Goal: Check status: Check status

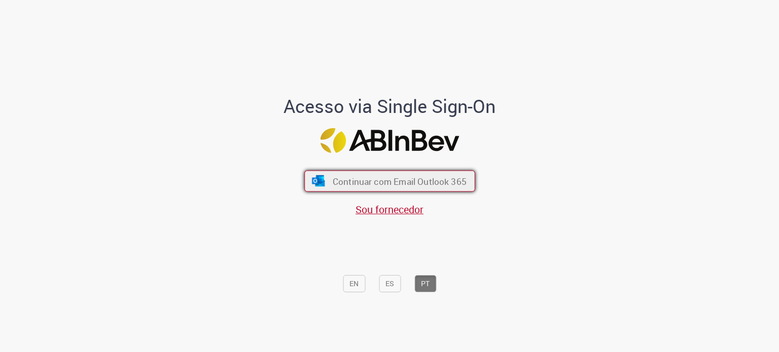
click at [314, 179] on img "submit" at bounding box center [318, 181] width 15 height 11
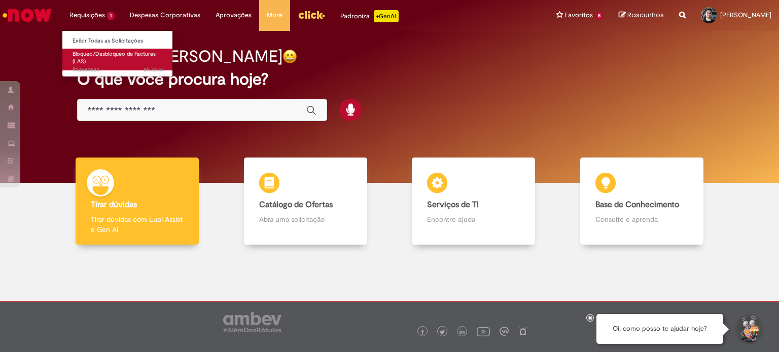
drag, startPoint x: 84, startPoint y: 16, endPoint x: 87, endPoint y: 50, distance: 34.6
click at [84, 17] on li "Requisições 1 Exibir Todas as Solicitações Bloqueo/Desbloqueo de Facturas (LAS)…" at bounding box center [92, 15] width 60 height 30
click at [87, 56] on span "Bloqueo/Desbloqueo de Facturas (LAS)" at bounding box center [113, 58] width 83 height 16
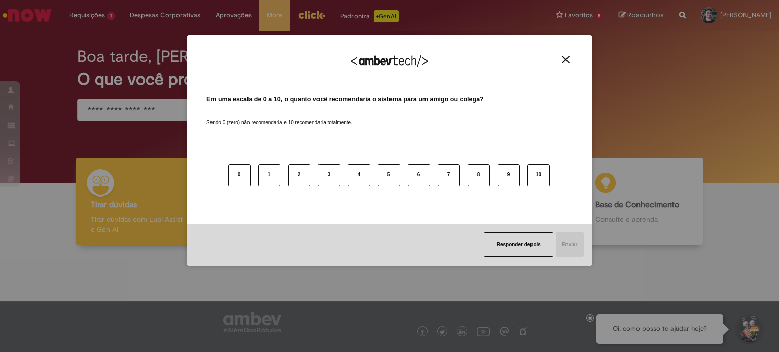
click at [564, 62] on img "Close" at bounding box center [566, 60] width 8 height 8
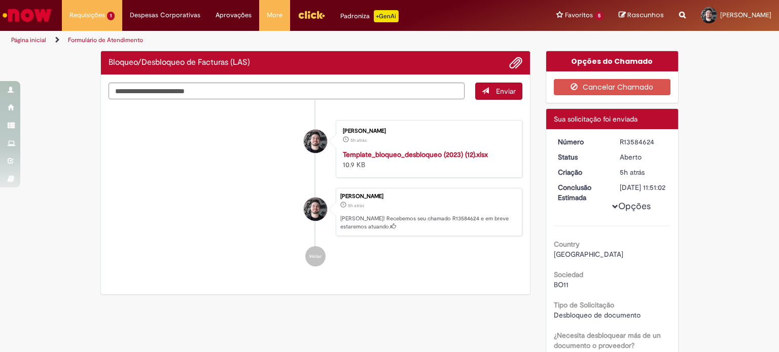
click at [637, 144] on div "R13584624" at bounding box center [642, 142] width 47 height 10
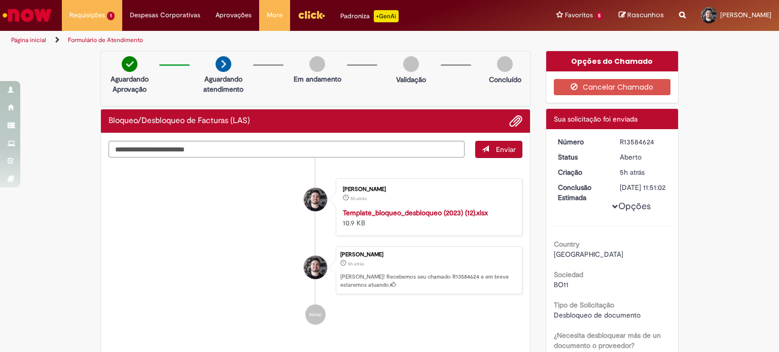
click at [637, 144] on div "R13584624" at bounding box center [642, 142] width 47 height 10
copy div "R13584624"
